Goal: Task Accomplishment & Management: Use online tool/utility

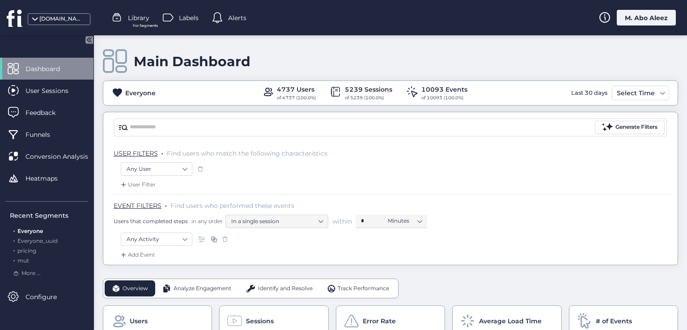
click at [198, 170] on span at bounding box center [200, 169] width 9 height 9
click at [225, 239] on span at bounding box center [225, 239] width 9 height 9
click at [178, 235] on nz-select-item "Any Activity" at bounding box center [157, 239] width 60 height 13
click at [168, 290] on div "Clicked on ..." at bounding box center [156, 289] width 34 height 9
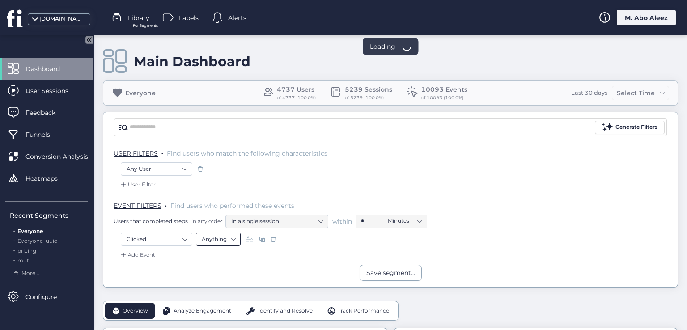
click at [221, 241] on nz-select-item "Anything" at bounding box center [218, 239] width 33 height 13
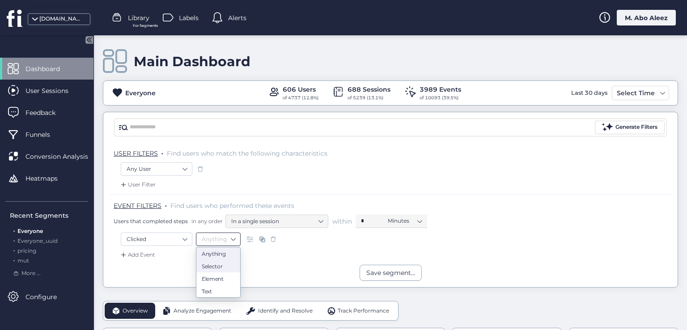
click at [214, 268] on div "Selector" at bounding box center [218, 266] width 33 height 7
click at [450, 237] on span at bounding box center [447, 239] width 9 height 9
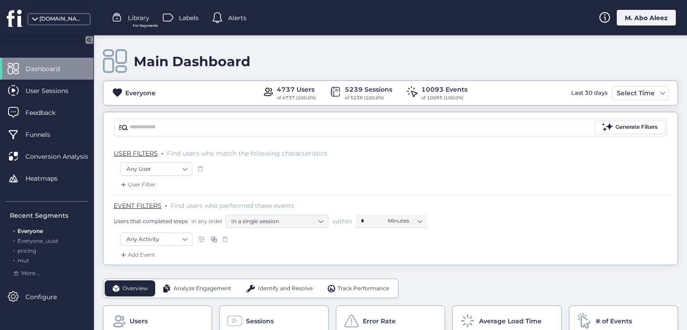
click at [225, 238] on span at bounding box center [225, 239] width 9 height 9
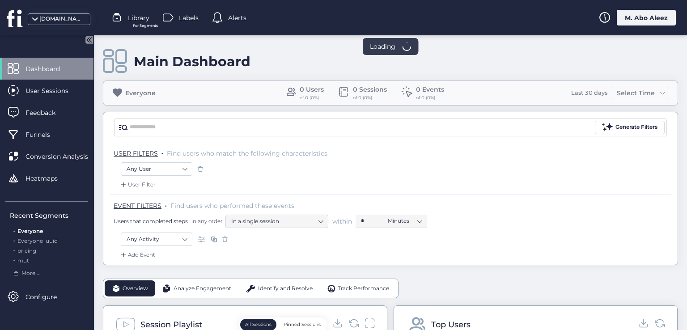
click at [632, 22] on div "M. Abo Aleez" at bounding box center [646, 18] width 59 height 16
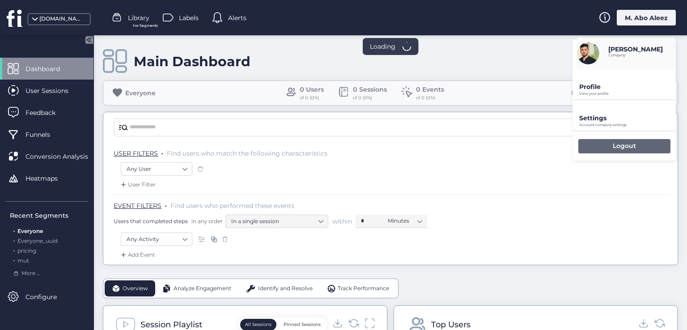
click at [594, 151] on div "Logout" at bounding box center [625, 146] width 92 height 14
